Goal: Find specific page/section: Find specific page/section

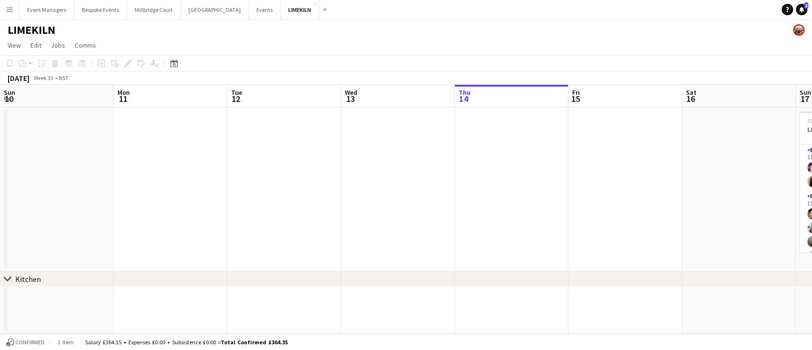
scroll to position [0, 303]
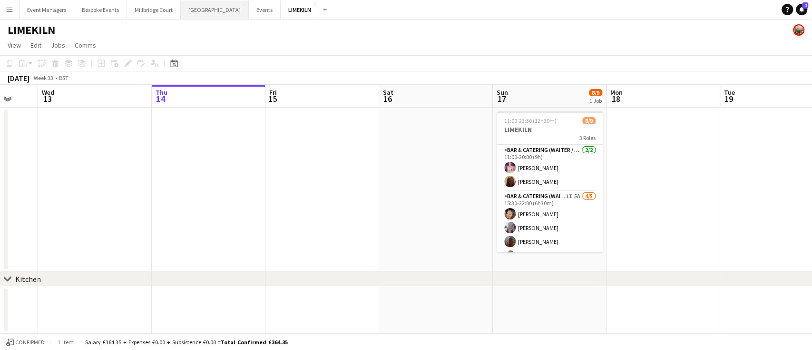
click at [197, 13] on button "[GEOGRAPHIC_DATA] Close" at bounding box center [215, 9] width 68 height 19
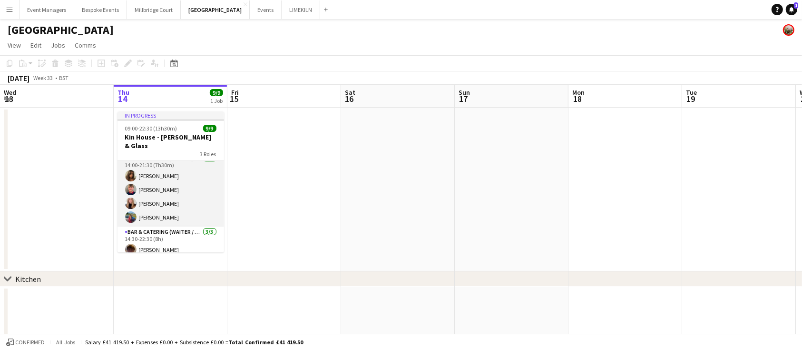
scroll to position [52, 0]
